Goal: Task Accomplishment & Management: Use online tool/utility

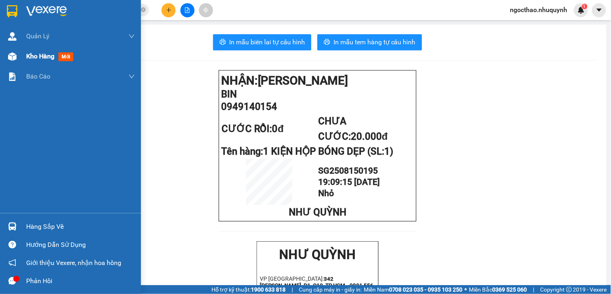
scroll to position [53, 0]
click at [33, 54] on span "Kho hàng" at bounding box center [40, 56] width 28 height 8
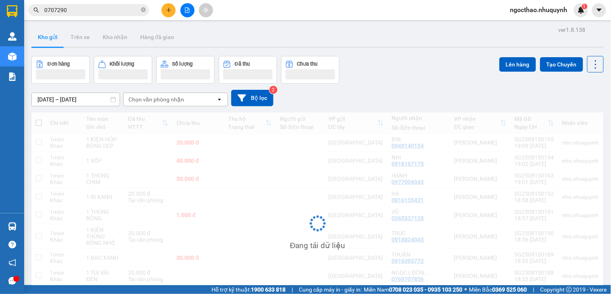
scroll to position [53, 0]
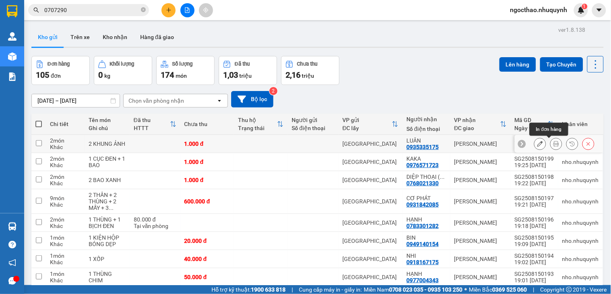
click at [551, 142] on button at bounding box center [556, 144] width 11 height 14
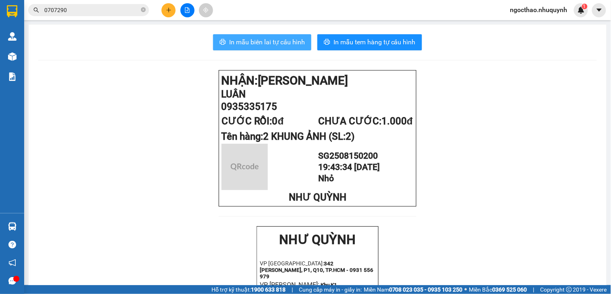
click at [238, 46] on span "In mẫu biên lai tự cấu hình" at bounding box center [267, 42] width 76 height 10
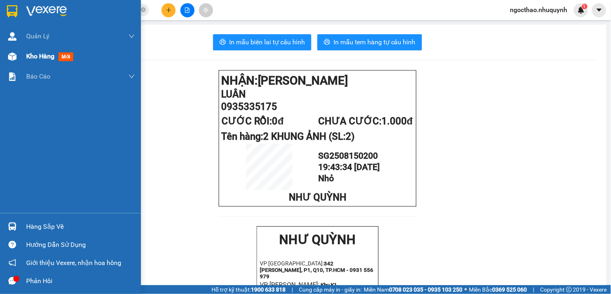
click at [31, 52] on span "Kho hàng" at bounding box center [40, 56] width 28 height 8
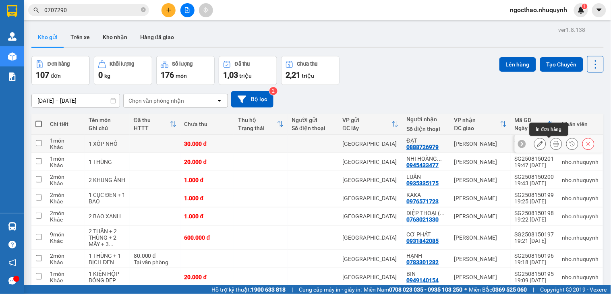
click at [551, 140] on button at bounding box center [556, 144] width 11 height 14
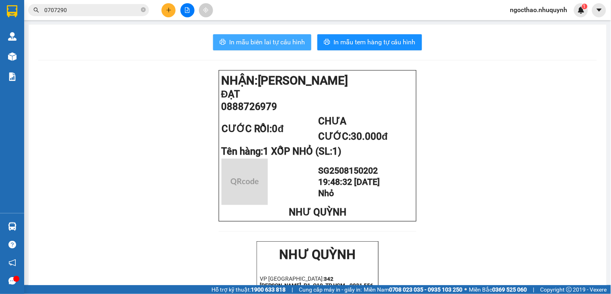
click at [294, 41] on span "In mẫu biên lai tự cấu hình" at bounding box center [267, 42] width 76 height 10
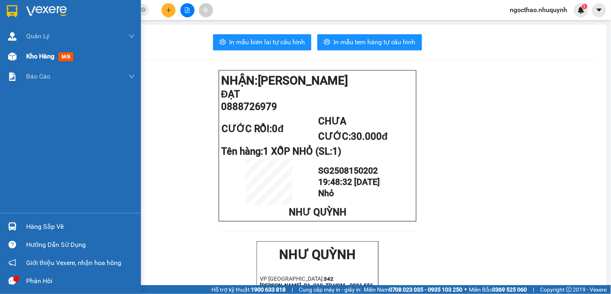
click at [37, 53] on span "Kho hàng" at bounding box center [40, 56] width 28 height 8
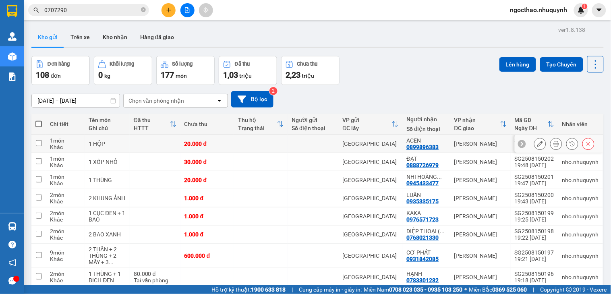
click at [553, 142] on icon at bounding box center [556, 144] width 6 height 6
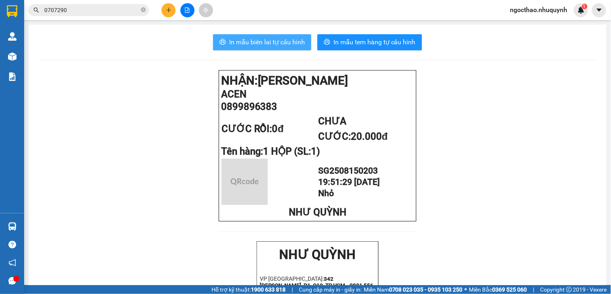
click at [255, 37] on span "In mẫu biên lai tự cấu hình" at bounding box center [267, 42] width 76 height 10
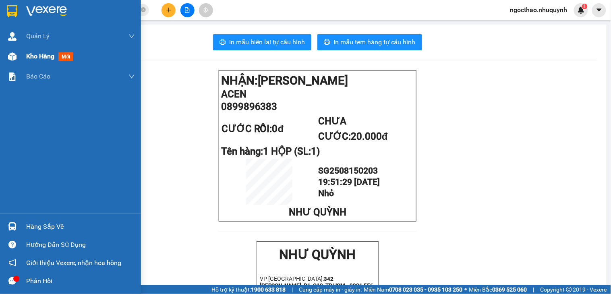
click at [24, 54] on div "Kho hàng mới" at bounding box center [70, 56] width 141 height 20
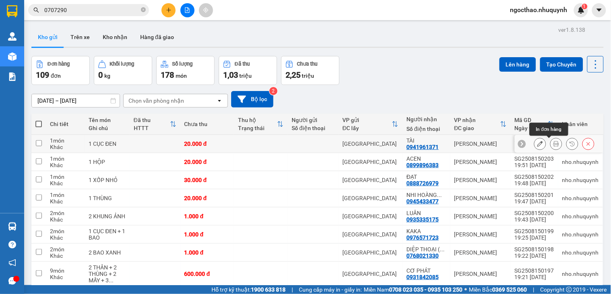
click at [553, 144] on icon at bounding box center [556, 144] width 6 height 6
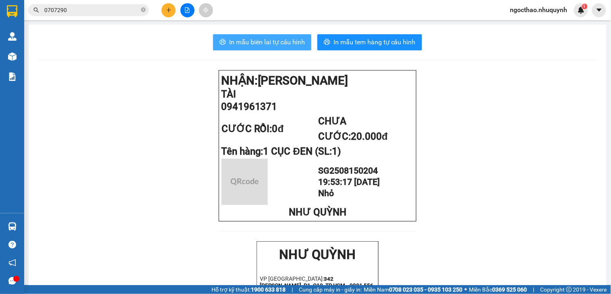
click at [281, 35] on button "In mẫu biên lai tự cấu hình" at bounding box center [262, 42] width 98 height 16
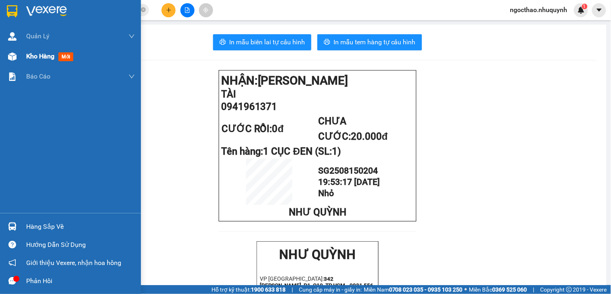
click at [44, 57] on span "Kho hàng" at bounding box center [40, 56] width 28 height 8
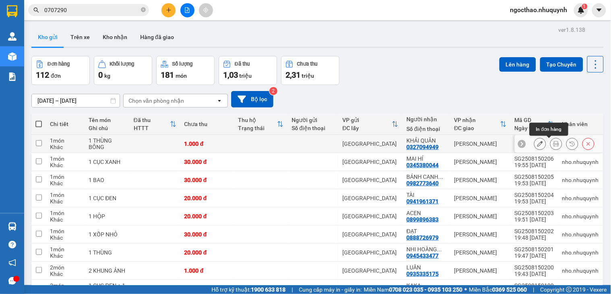
click at [551, 145] on button at bounding box center [556, 144] width 11 height 14
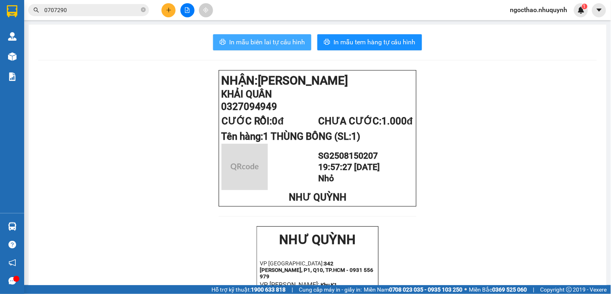
click at [258, 38] on button "In mẫu biên lai tự cấu hình" at bounding box center [262, 42] width 98 height 16
click at [262, 41] on span "In mẫu biên lai tự cấu hình" at bounding box center [267, 42] width 76 height 10
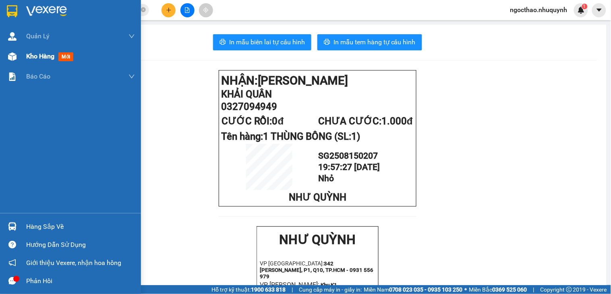
click at [29, 57] on span "Kho hàng" at bounding box center [40, 56] width 28 height 8
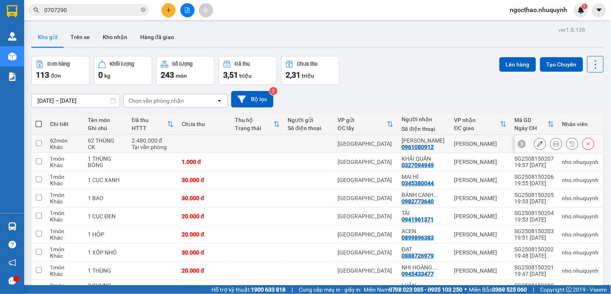
click at [553, 143] on icon at bounding box center [556, 144] width 6 height 6
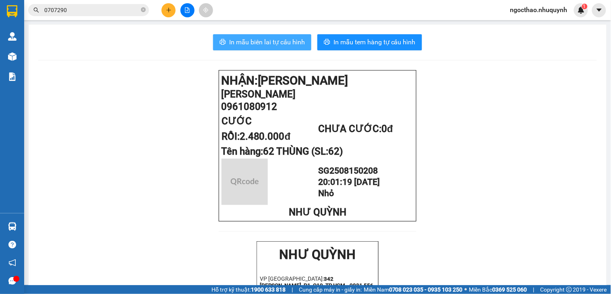
click at [260, 41] on span "In mẫu biên lai tự cấu hình" at bounding box center [267, 42] width 76 height 10
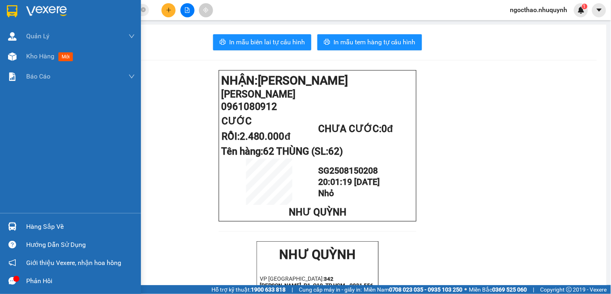
drag, startPoint x: 15, startPoint y: 59, endPoint x: 159, endPoint y: 10, distance: 152.3
click at [15, 59] on img at bounding box center [12, 56] width 8 height 8
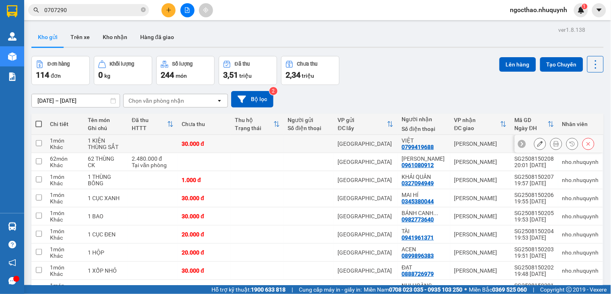
click at [553, 143] on icon at bounding box center [556, 144] width 6 height 6
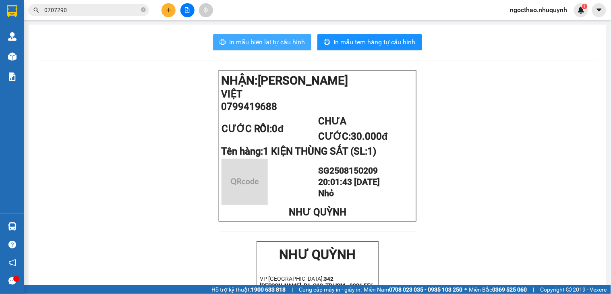
drag, startPoint x: 250, startPoint y: 42, endPoint x: 598, endPoint y: 117, distance: 355.1
click at [250, 42] on span "In mẫu biên lai tự cấu hình" at bounding box center [267, 42] width 76 height 10
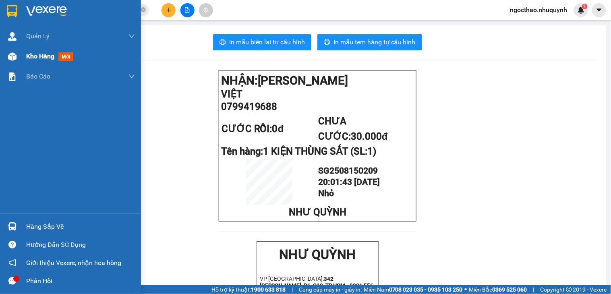
click at [35, 59] on span "Kho hàng" at bounding box center [40, 56] width 28 height 8
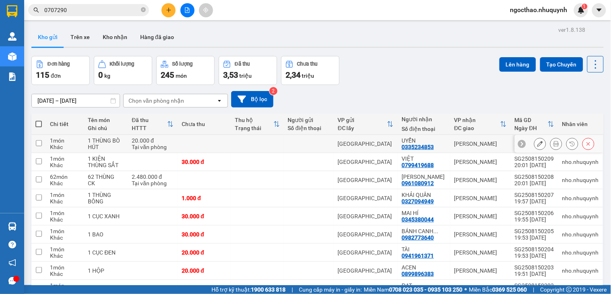
click at [551, 147] on button at bounding box center [556, 144] width 11 height 14
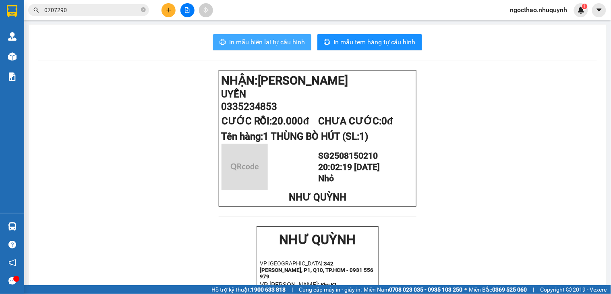
drag, startPoint x: 254, startPoint y: 37, endPoint x: 493, endPoint y: 149, distance: 264.5
click at [254, 37] on button "In mẫu biên lai tự cấu hình" at bounding box center [262, 42] width 98 height 16
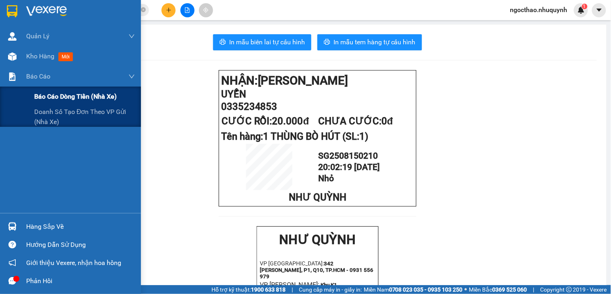
click at [54, 94] on span "Báo cáo dòng tiền (nhà xe)" at bounding box center [75, 96] width 83 height 10
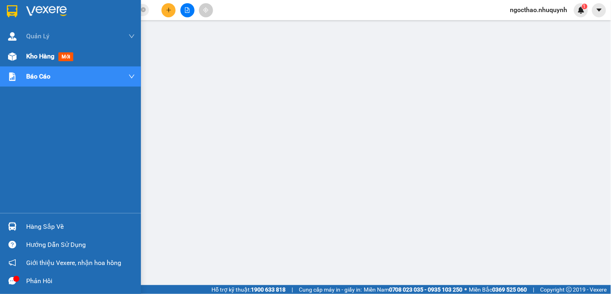
click at [37, 59] on span "Kho hàng" at bounding box center [40, 56] width 28 height 8
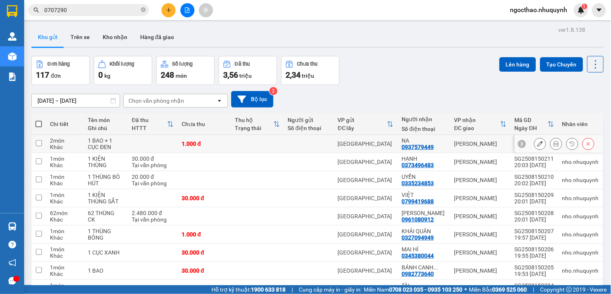
click at [553, 144] on icon at bounding box center [556, 144] width 6 height 6
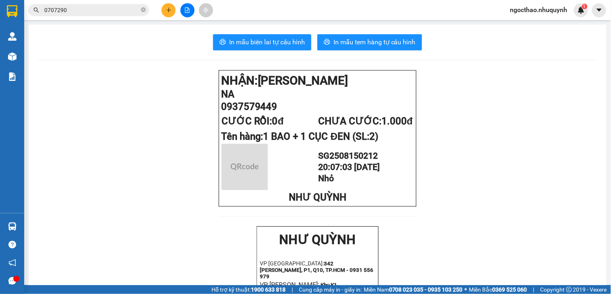
click at [286, 39] on span "In mẫu biên lai tự cấu hình" at bounding box center [267, 42] width 76 height 10
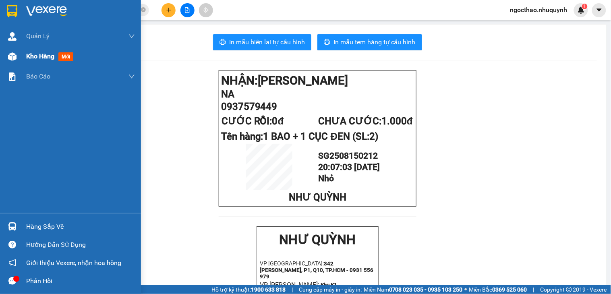
click at [35, 55] on span "Kho hàng" at bounding box center [40, 56] width 28 height 8
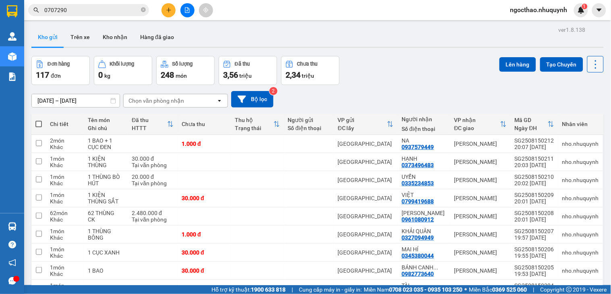
click at [590, 66] on icon at bounding box center [595, 64] width 11 height 11
click at [574, 111] on span "Làm mới" at bounding box center [576, 115] width 22 height 8
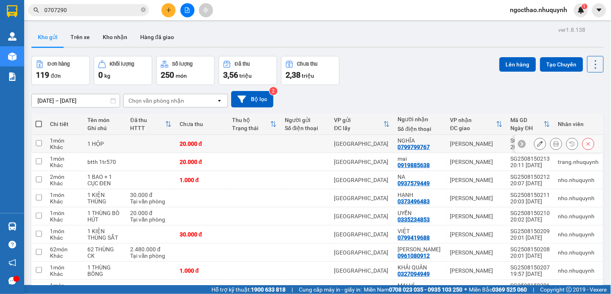
click at [554, 146] on div at bounding box center [556, 144] width 12 height 12
click at [553, 142] on icon at bounding box center [556, 144] width 6 height 6
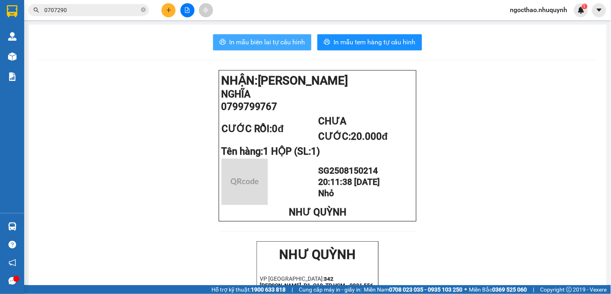
click at [270, 43] on span "In mẫu biên lai tự cấu hình" at bounding box center [267, 42] width 76 height 10
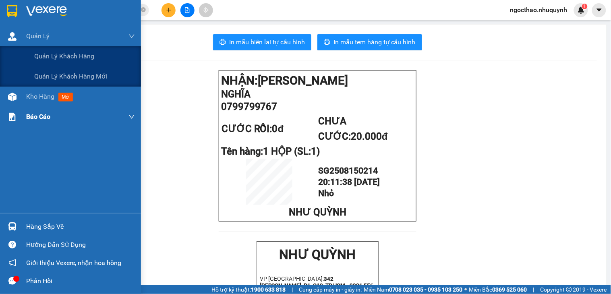
drag, startPoint x: 35, startPoint y: 45, endPoint x: 39, endPoint y: 73, distance: 28.5
click at [43, 88] on div "Quản [PERSON_NAME] lý khách hàng Quản lý khách hàng mới Kho hàng mới Báo cáo Bá…" at bounding box center [70, 119] width 141 height 187
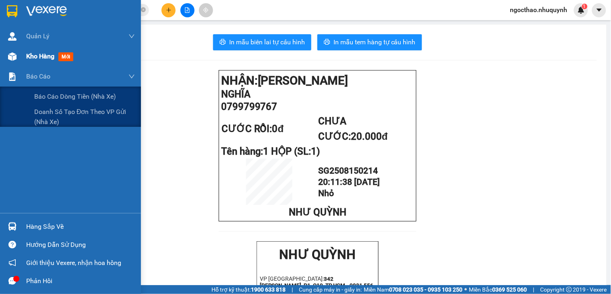
click at [50, 60] on span "Kho hàng" at bounding box center [40, 56] width 28 height 8
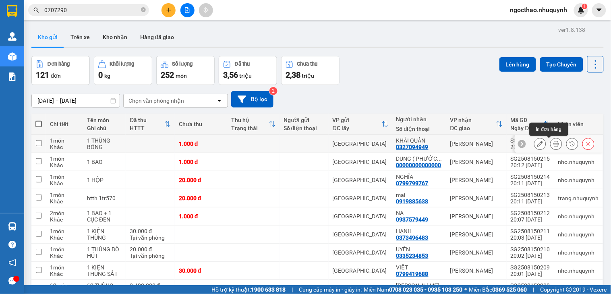
click at [553, 144] on icon at bounding box center [556, 144] width 6 height 6
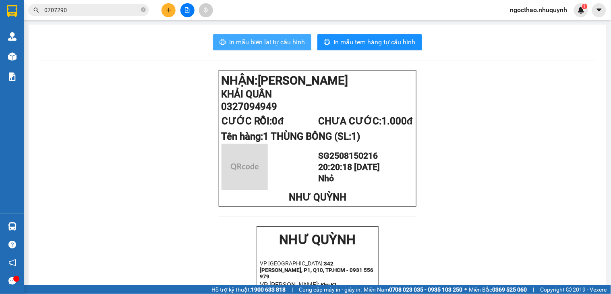
click at [270, 37] on span "In mẫu biên lai tự cấu hình" at bounding box center [267, 42] width 76 height 10
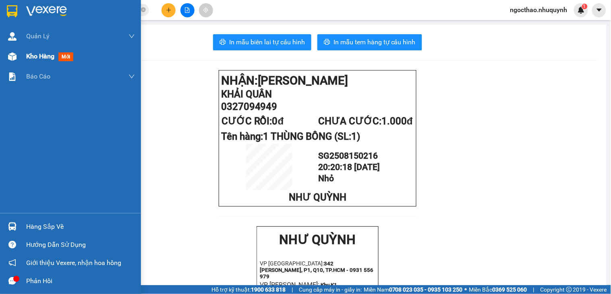
click at [37, 55] on span "Kho hàng" at bounding box center [40, 56] width 28 height 8
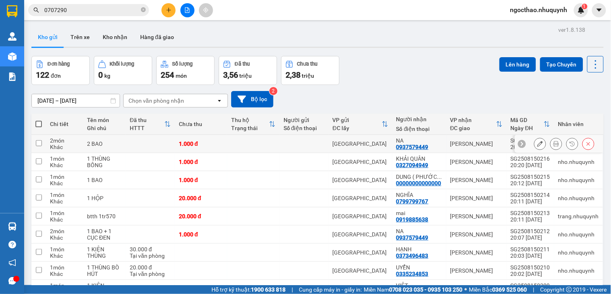
click at [540, 145] on div at bounding box center [564, 144] width 60 height 12
drag, startPoint x: 540, startPoint y: 145, endPoint x: 548, endPoint y: 143, distance: 8.2
click at [548, 143] on div at bounding box center [564, 144] width 60 height 12
click at [553, 143] on icon at bounding box center [556, 144] width 6 height 6
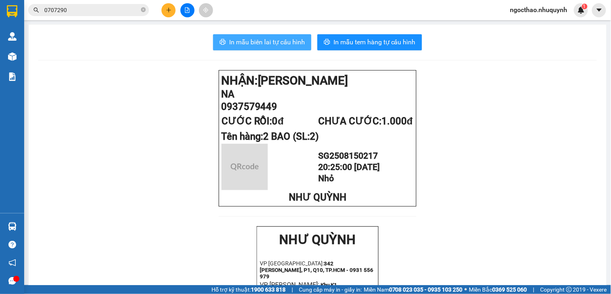
click at [255, 38] on span "In mẫu biên lai tự cấu hình" at bounding box center [267, 42] width 76 height 10
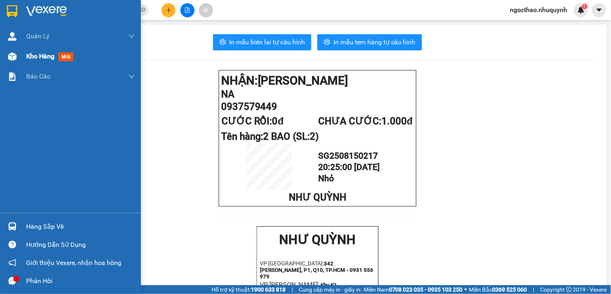
click at [37, 52] on span "Kho hàng" at bounding box center [40, 56] width 28 height 8
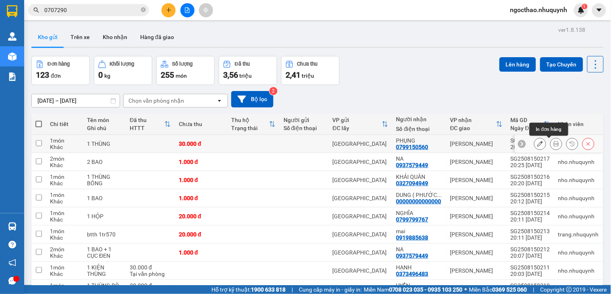
click at [553, 142] on icon at bounding box center [556, 144] width 6 height 6
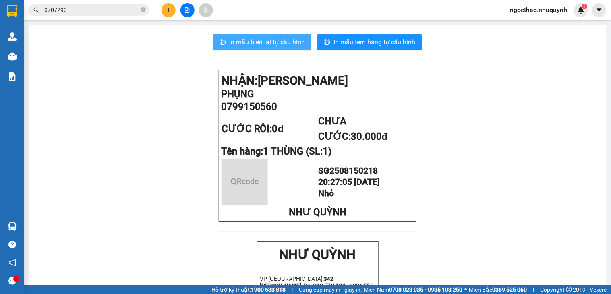
click at [251, 43] on span "In mẫu biên lai tự cấu hình" at bounding box center [267, 42] width 76 height 10
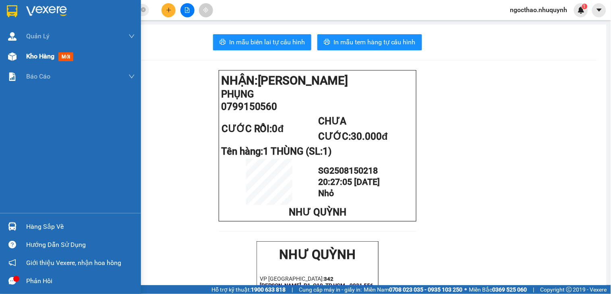
click at [23, 52] on div "Kho hàng mới" at bounding box center [70, 56] width 141 height 20
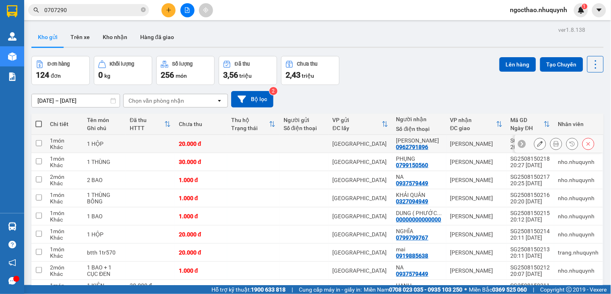
click at [553, 142] on icon at bounding box center [556, 144] width 6 height 6
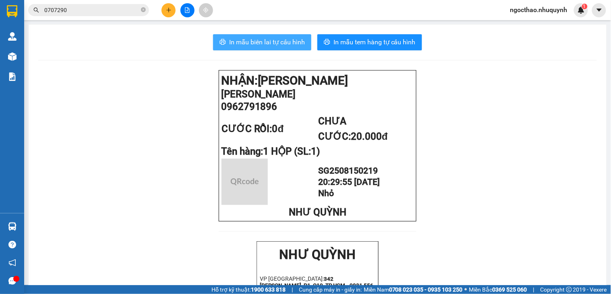
click at [275, 40] on span "In mẫu biên lai tự cấu hình" at bounding box center [267, 42] width 76 height 10
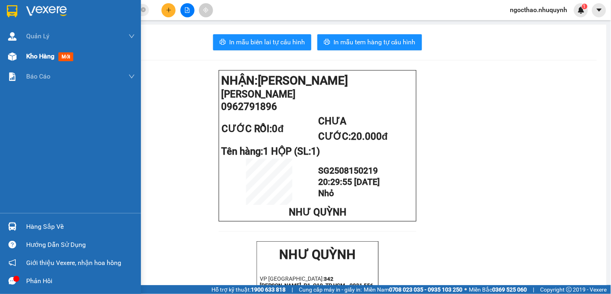
click at [28, 56] on span "Kho hàng" at bounding box center [40, 56] width 28 height 8
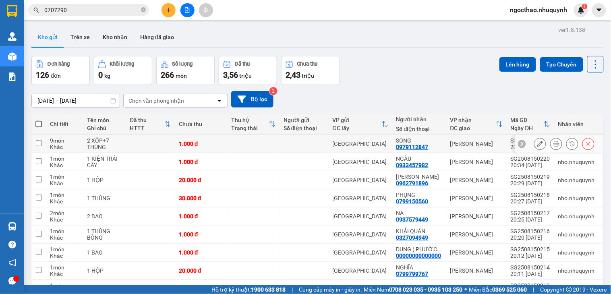
click at [553, 146] on icon at bounding box center [556, 144] width 6 height 6
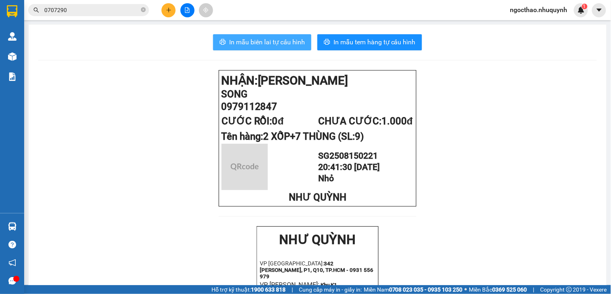
click at [248, 47] on button "In mẫu biên lai tự cấu hình" at bounding box center [262, 42] width 98 height 16
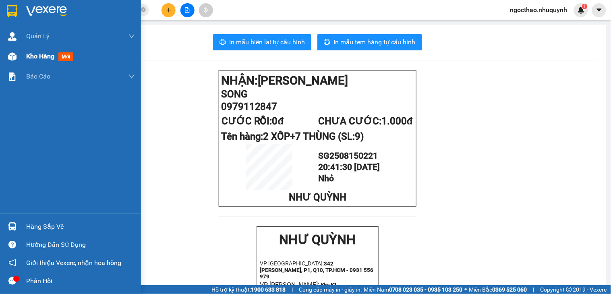
click at [39, 59] on span "Kho hàng" at bounding box center [40, 56] width 28 height 8
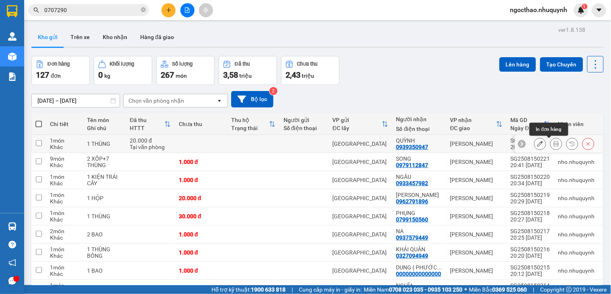
click at [553, 143] on icon at bounding box center [556, 144] width 6 height 6
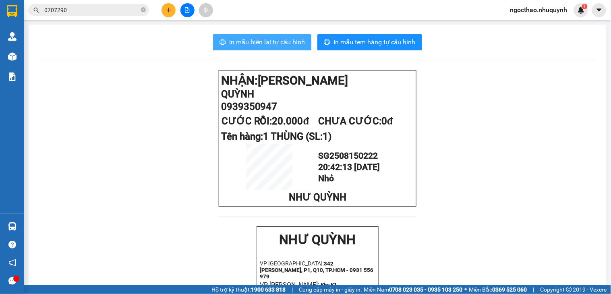
click at [286, 45] on span "In mẫu biên lai tự cấu hình" at bounding box center [267, 42] width 76 height 10
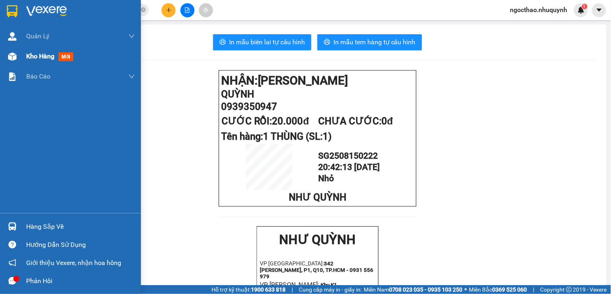
click at [18, 57] on div at bounding box center [12, 57] width 14 height 14
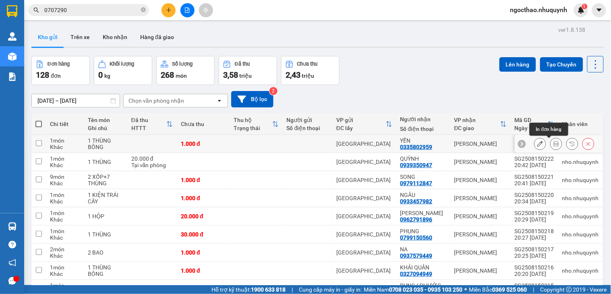
click at [551, 145] on button at bounding box center [556, 144] width 11 height 14
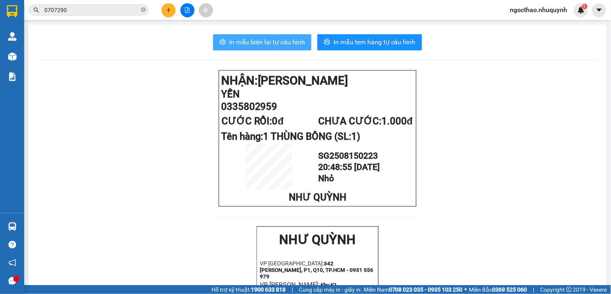
click at [219, 39] on icon "printer" at bounding box center [222, 42] width 6 height 6
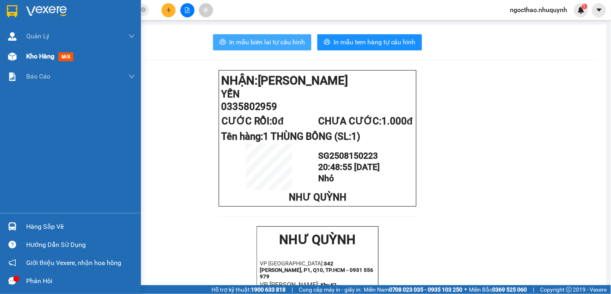
click at [35, 57] on span "Kho hàng" at bounding box center [40, 56] width 28 height 8
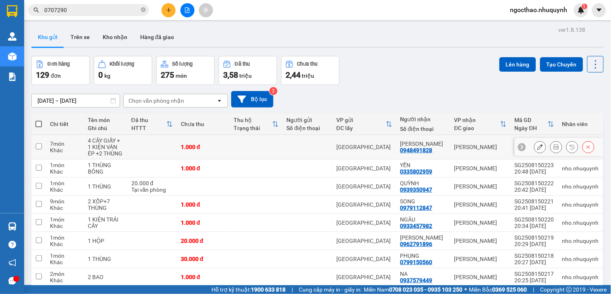
click at [551, 143] on button at bounding box center [556, 147] width 11 height 14
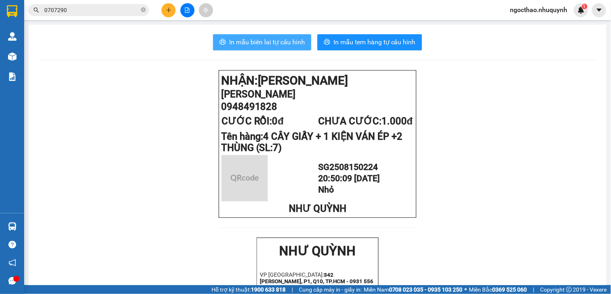
drag, startPoint x: 271, startPoint y: 38, endPoint x: 475, endPoint y: 291, distance: 325.0
click at [271, 39] on span "In mẫu biên lai tự cấu hình" at bounding box center [267, 42] width 76 height 10
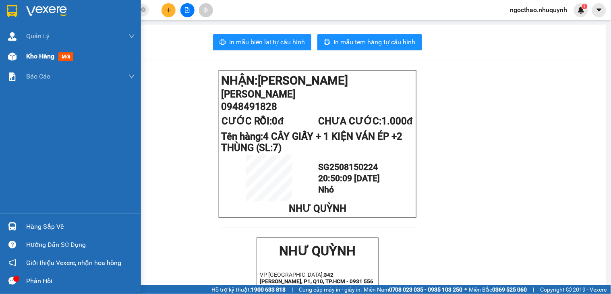
click at [22, 62] on div "Kho hàng mới" at bounding box center [70, 56] width 141 height 20
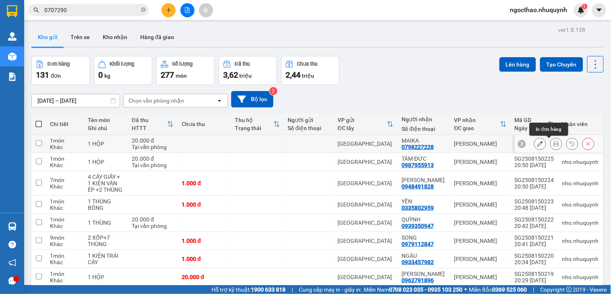
click at [551, 144] on button at bounding box center [556, 144] width 11 height 14
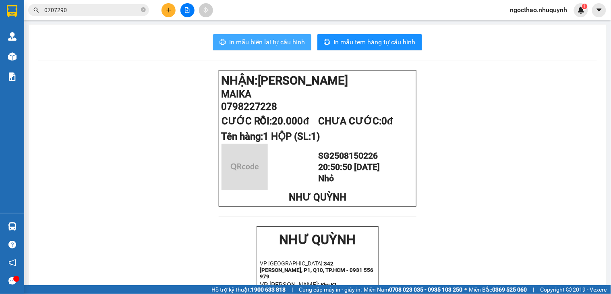
drag, startPoint x: 262, startPoint y: 47, endPoint x: 348, endPoint y: 114, distance: 109.9
click at [262, 47] on span "In mẫu biên lai tự cấu hình" at bounding box center [267, 42] width 76 height 10
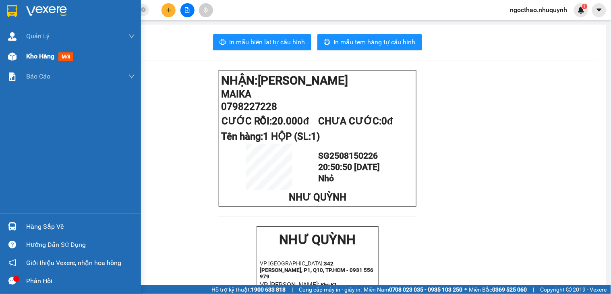
click at [38, 58] on span "Kho hàng" at bounding box center [40, 56] width 28 height 8
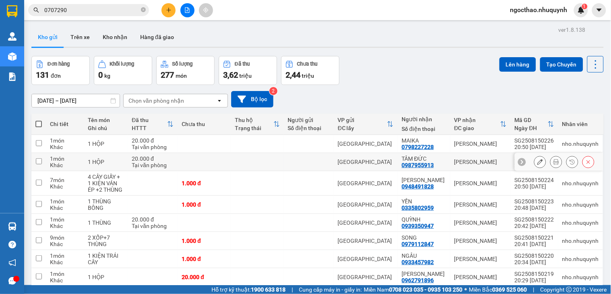
click at [553, 164] on icon at bounding box center [556, 162] width 6 height 6
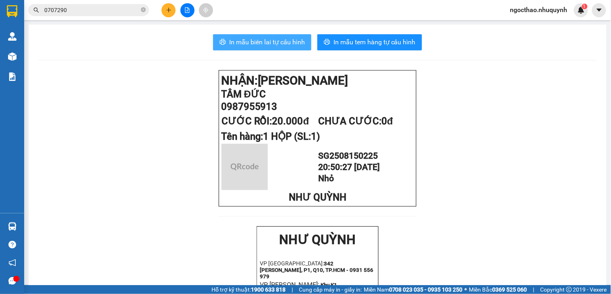
drag, startPoint x: 267, startPoint y: 40, endPoint x: 462, endPoint y: 182, distance: 240.8
click at [269, 41] on span "In mẫu biên lai tự cấu hình" at bounding box center [267, 42] width 76 height 10
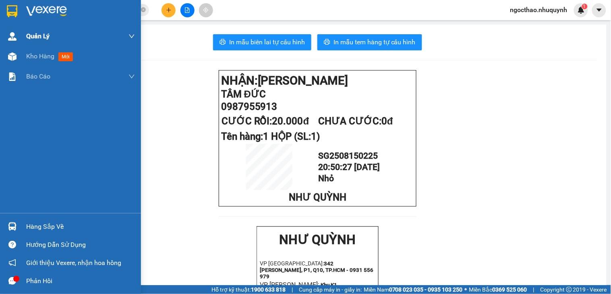
click at [37, 46] on div "Quản Lý" at bounding box center [80, 36] width 109 height 20
click at [35, 52] on span "Kho hàng" at bounding box center [40, 56] width 28 height 8
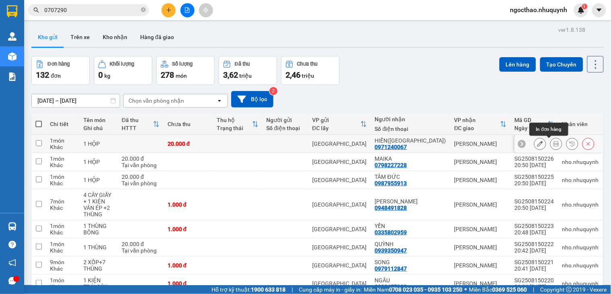
click at [551, 147] on button at bounding box center [556, 144] width 11 height 14
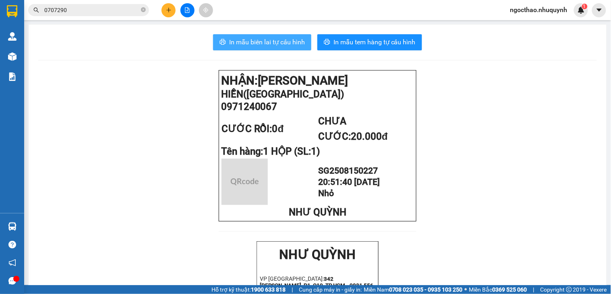
click at [234, 43] on span "In mẫu biên lai tự cấu hình" at bounding box center [267, 42] width 76 height 10
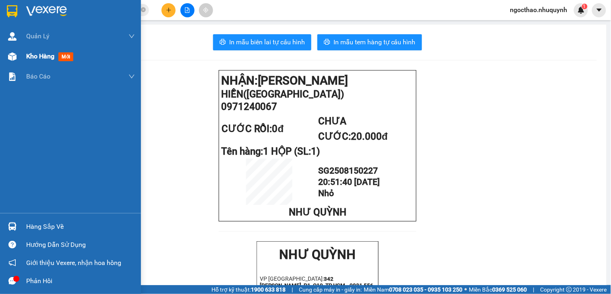
click at [18, 58] on div at bounding box center [12, 57] width 14 height 14
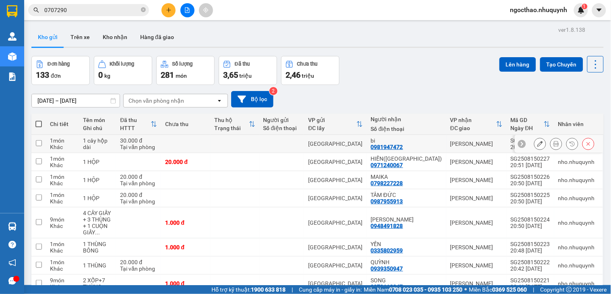
click at [553, 145] on icon at bounding box center [556, 144] width 6 height 6
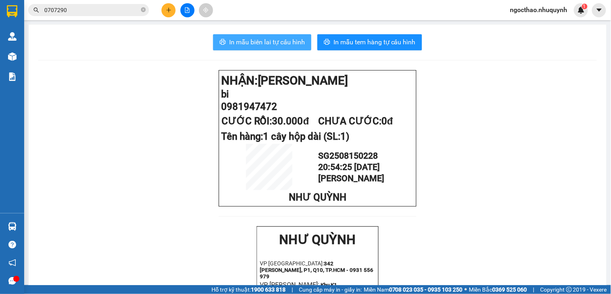
click at [290, 45] on span "In mẫu biên lai tự cấu hình" at bounding box center [267, 42] width 76 height 10
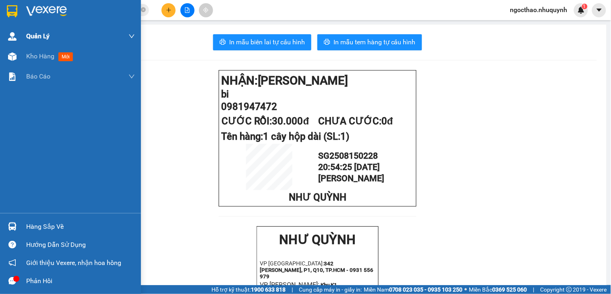
click at [31, 45] on div "Quản Lý" at bounding box center [80, 36] width 109 height 20
click at [39, 58] on span "Kho hàng" at bounding box center [40, 56] width 28 height 8
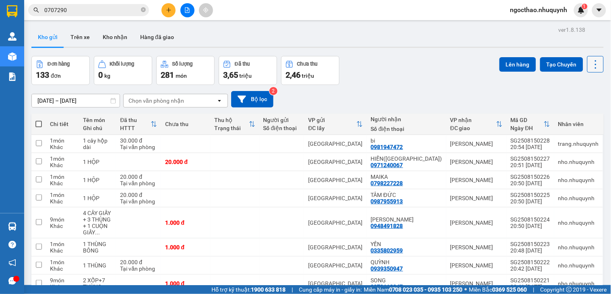
click at [590, 70] on icon at bounding box center [595, 64] width 11 height 11
click at [460, 81] on div "Đơn hàng 133 đơn Khối lượng 0 kg Số lượng 281 món Đã thu 3,65 triệu Chưa thu 2,…" at bounding box center [317, 70] width 572 height 29
click at [553, 221] on icon at bounding box center [556, 223] width 6 height 6
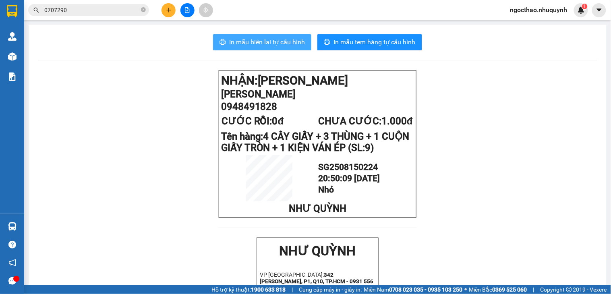
drag, startPoint x: 249, startPoint y: 45, endPoint x: 341, endPoint y: 99, distance: 106.5
click at [250, 45] on span "In mẫu biên lai tự cấu hình" at bounding box center [267, 42] width 76 height 10
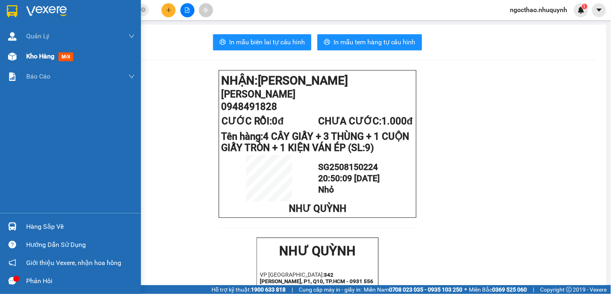
click at [41, 64] on div "Kho hàng mới" at bounding box center [80, 56] width 109 height 20
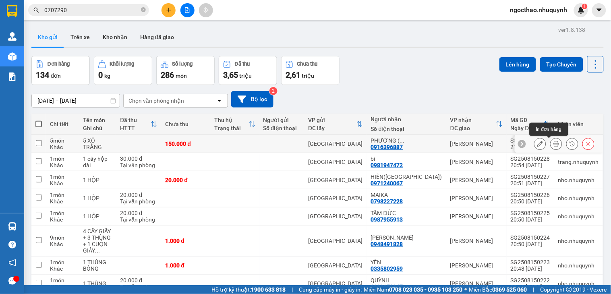
click at [551, 147] on button at bounding box center [556, 144] width 11 height 14
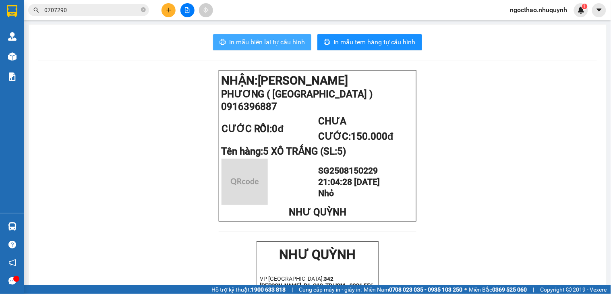
drag, startPoint x: 220, startPoint y: 49, endPoint x: 414, endPoint y: 201, distance: 245.9
click at [220, 48] on button "In mẫu biên lai tự cấu hình" at bounding box center [262, 42] width 98 height 16
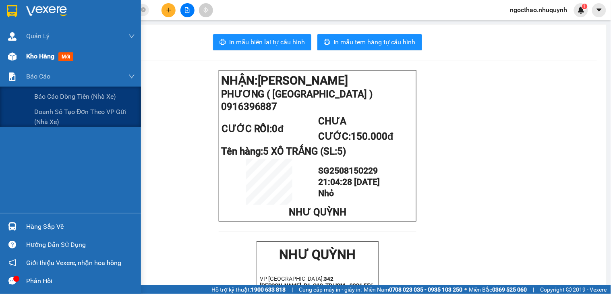
click at [55, 47] on div "Kho hàng mới" at bounding box center [80, 56] width 109 height 20
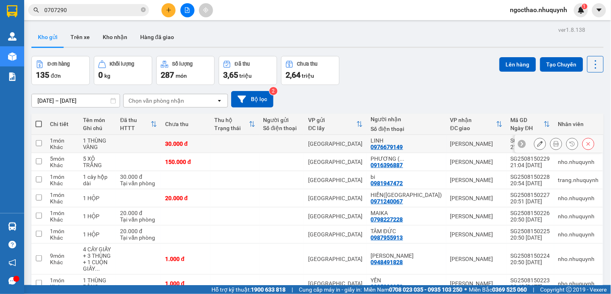
click at [550, 143] on div at bounding box center [556, 144] width 12 height 12
click at [551, 143] on button at bounding box center [556, 144] width 11 height 14
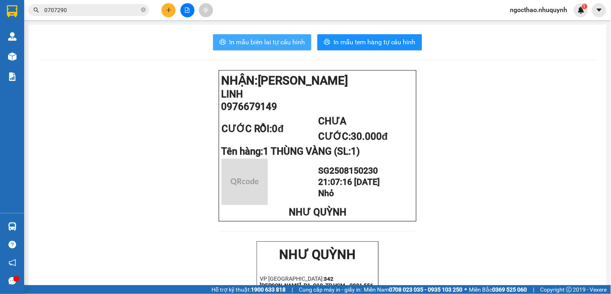
click at [283, 43] on span "In mẫu biên lai tự cấu hình" at bounding box center [267, 42] width 76 height 10
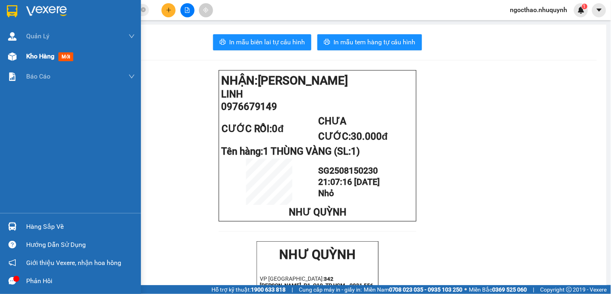
click at [48, 62] on div "Kho hàng mới" at bounding box center [80, 56] width 109 height 20
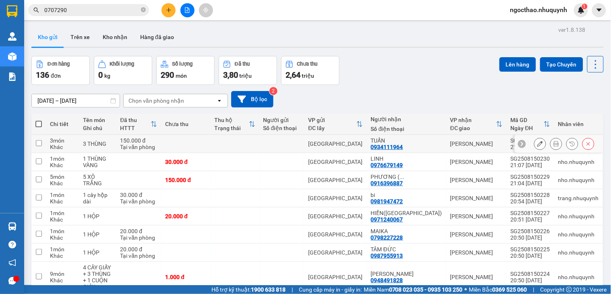
click at [553, 141] on icon at bounding box center [556, 144] width 6 height 6
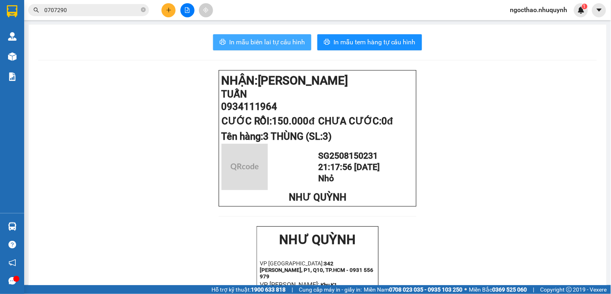
click at [268, 37] on span "In mẫu biên lai tự cấu hình" at bounding box center [267, 42] width 76 height 10
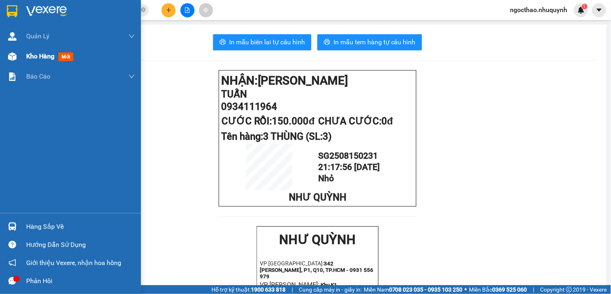
click at [29, 55] on div "Kho hàng mới" at bounding box center [70, 56] width 141 height 20
